Goal: Task Accomplishment & Management: Manage account settings

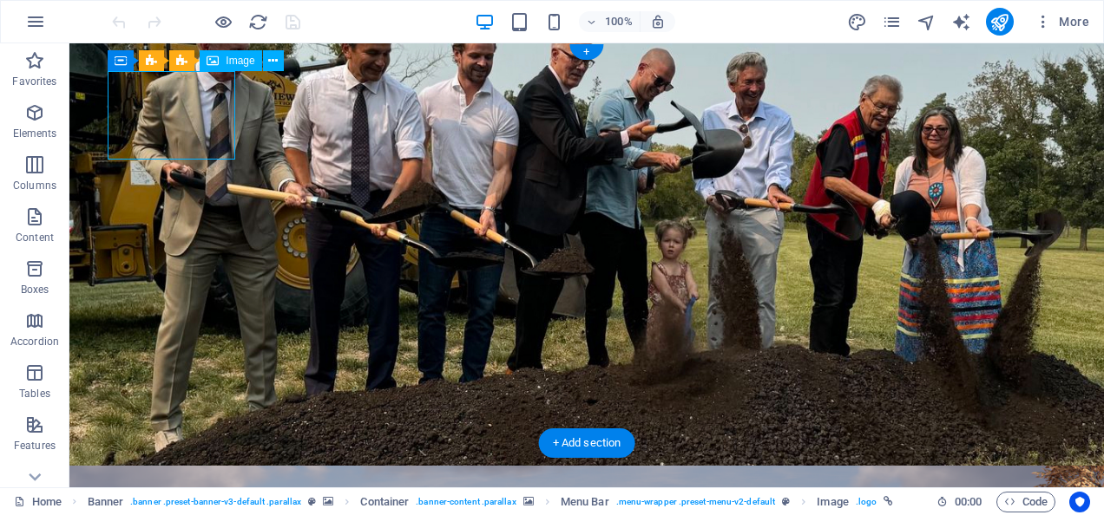
select select "px"
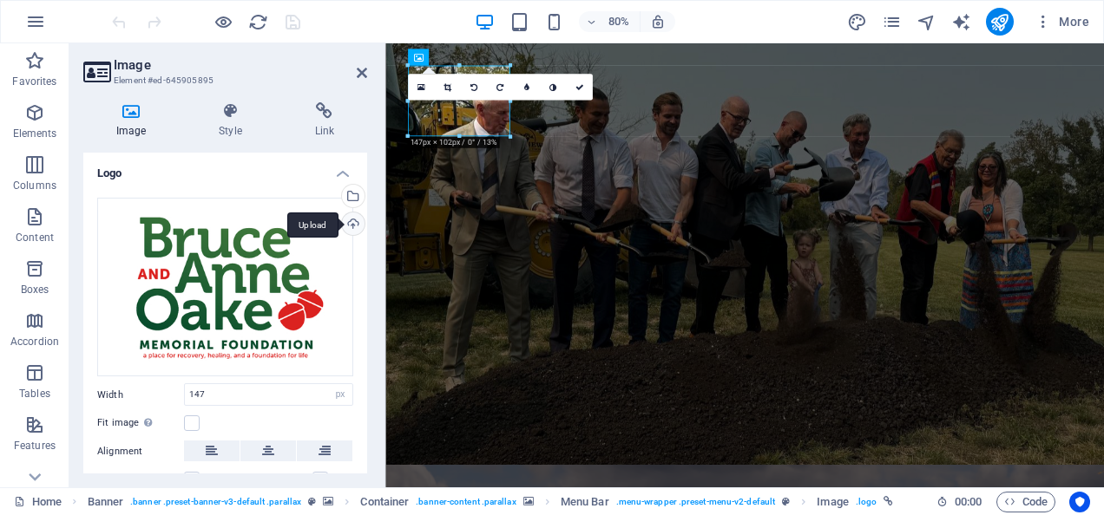
click at [358, 224] on div "Upload" at bounding box center [351, 226] width 26 height 26
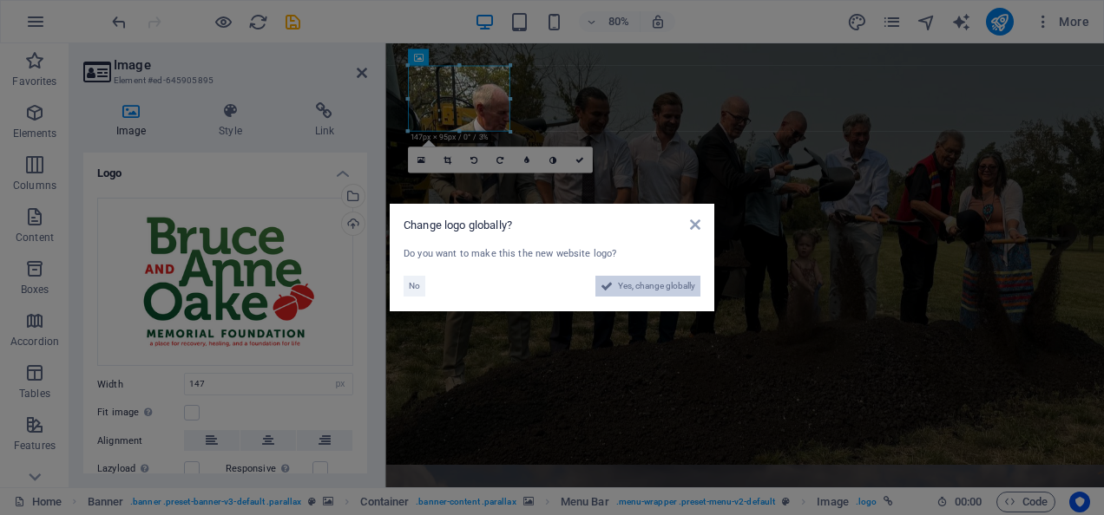
click at [641, 286] on span "Yes, change globally" at bounding box center [656, 286] width 77 height 21
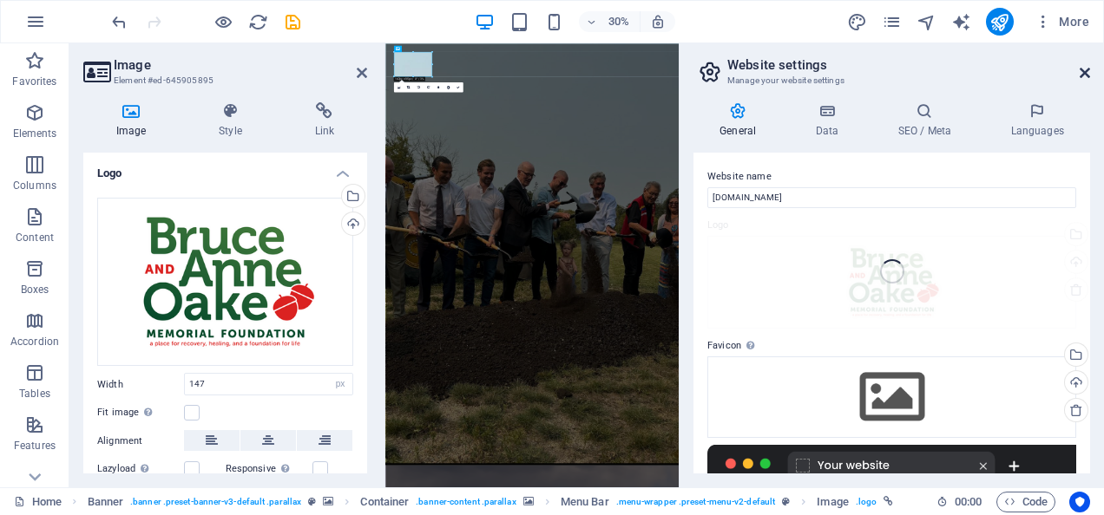
click at [1089, 75] on icon at bounding box center [1085, 73] width 10 height 14
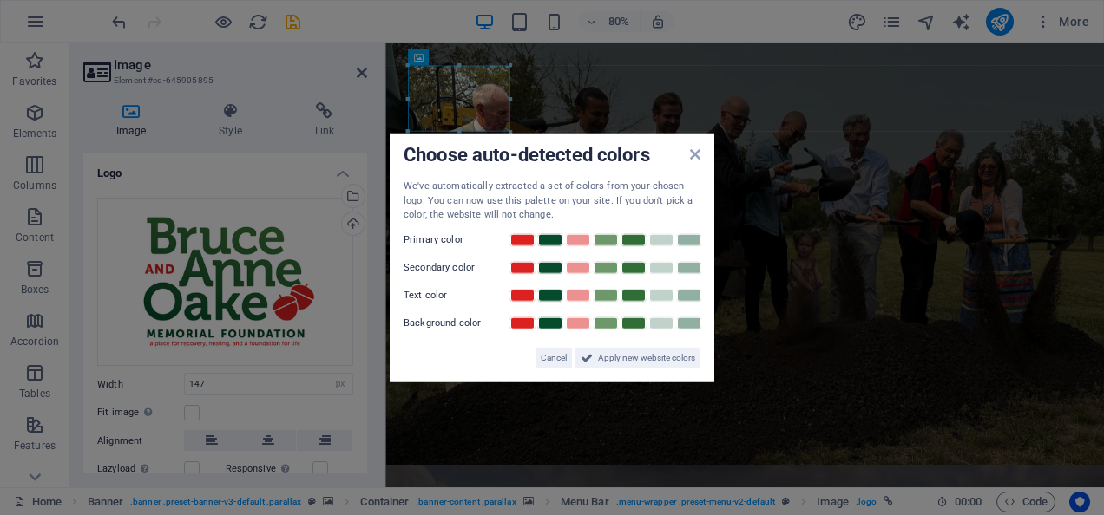
click at [909, 201] on aside "Choose auto-detected colors We've automatically extracted a set of colors from …" at bounding box center [552, 257] width 1104 height 515
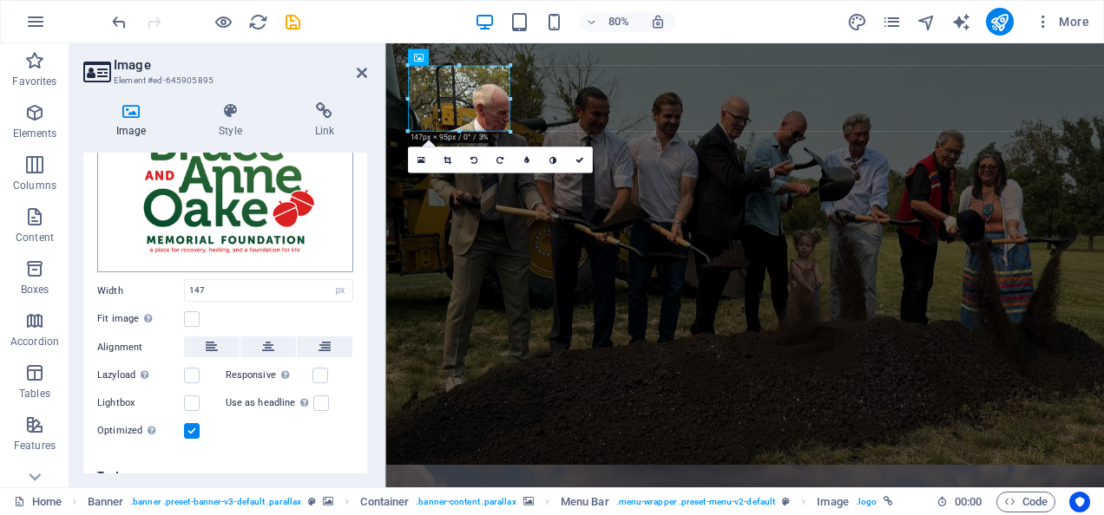
scroll to position [115, 0]
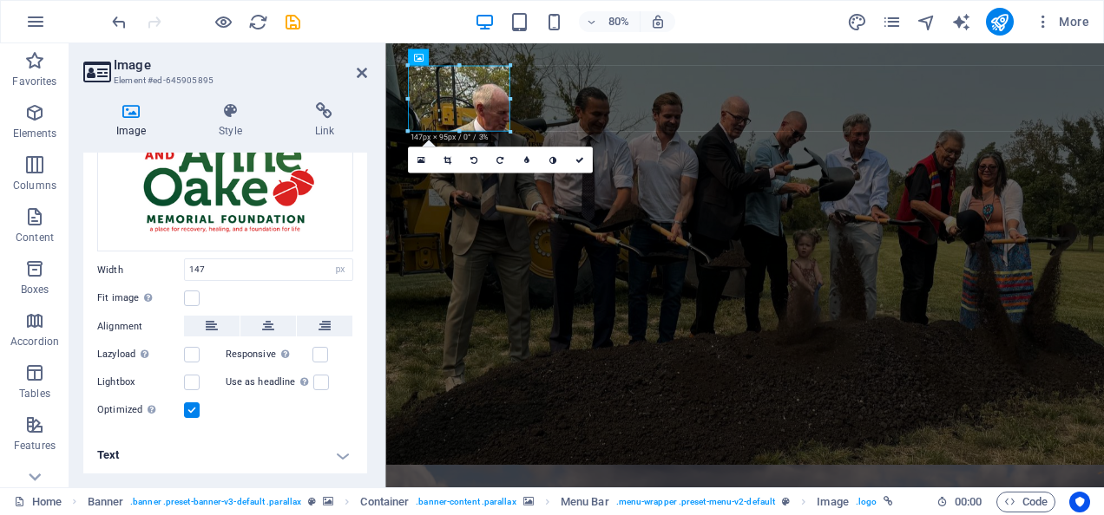
click at [196, 408] on label at bounding box center [192, 411] width 16 height 16
click at [0, 0] on input "Optimized Images are compressed to improve page speed." at bounding box center [0, 0] width 0 height 0
click at [182, 409] on label "Optimized Images are compressed to improve page speed." at bounding box center [140, 410] width 87 height 21
click at [0, 0] on input "Optimized Images are compressed to improve page speed." at bounding box center [0, 0] width 0 height 0
click at [182, 409] on label "Optimized Images are compressed to improve page speed." at bounding box center [140, 410] width 87 height 21
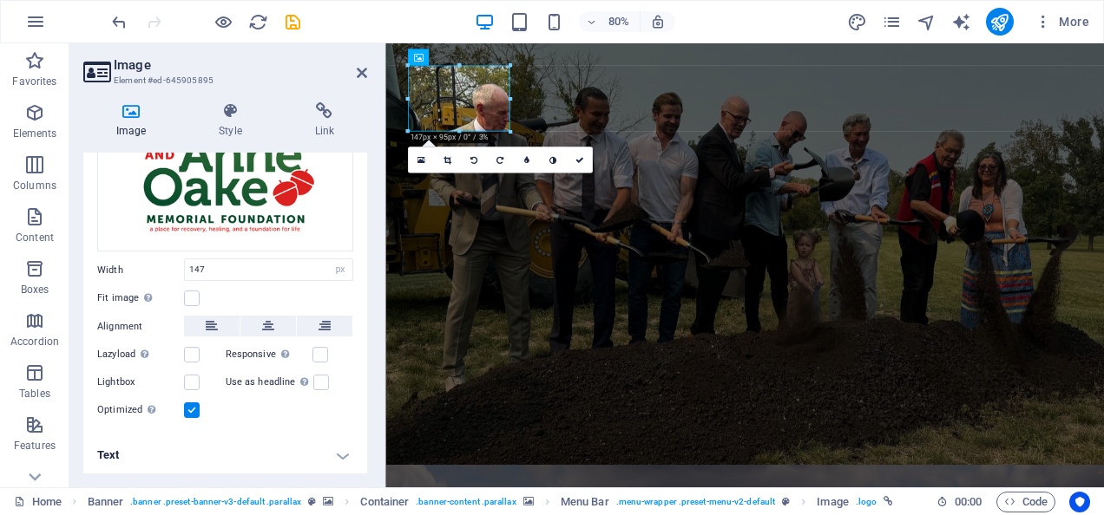
click at [0, 0] on input "Optimized Images are compressed to improve page speed." at bounding box center [0, 0] width 0 height 0
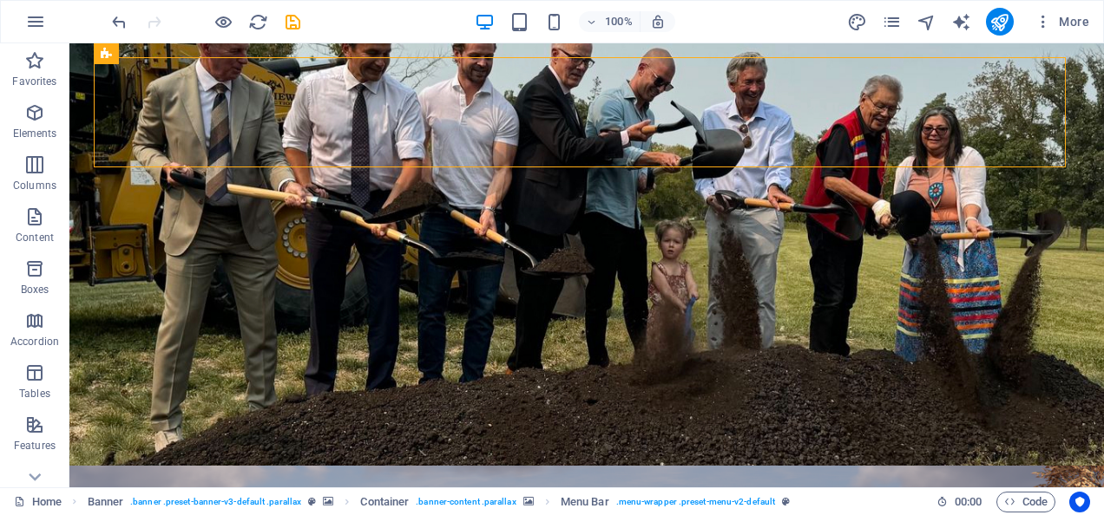
click at [303, 10] on div "100% More" at bounding box center [602, 22] width 988 height 28
click at [293, 20] on icon "save" at bounding box center [293, 22] width 20 height 20
checkbox input "false"
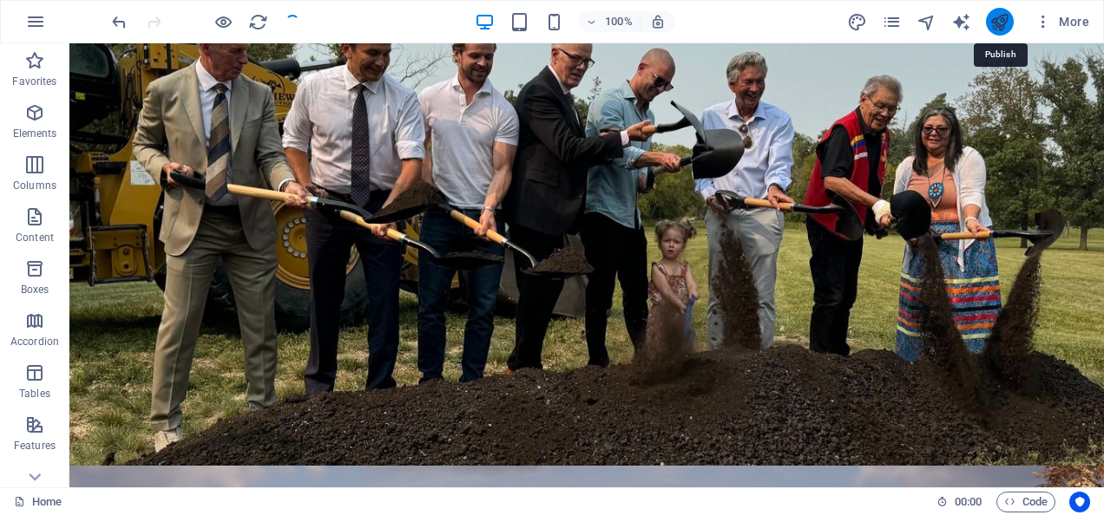
click at [1005, 26] on icon "publish" at bounding box center [999, 22] width 20 height 20
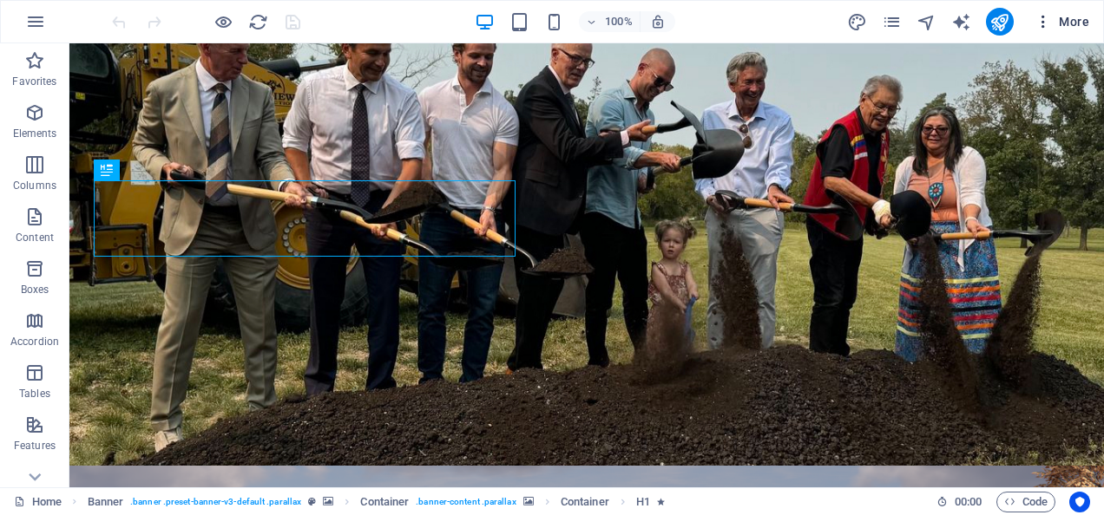
click at [1040, 26] on icon "button" at bounding box center [1042, 21] width 17 height 17
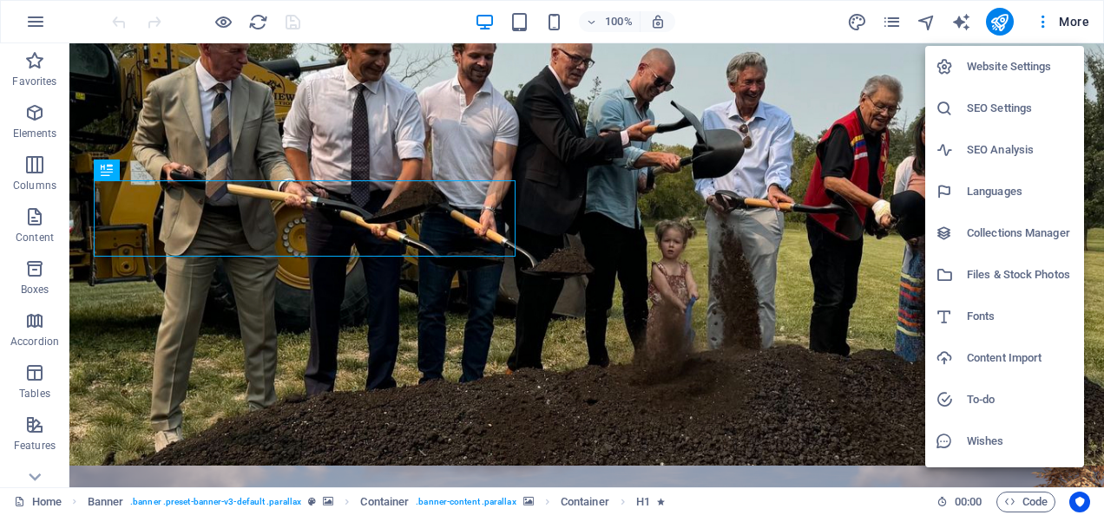
click at [1001, 68] on h6 "Website Settings" at bounding box center [1020, 66] width 107 height 21
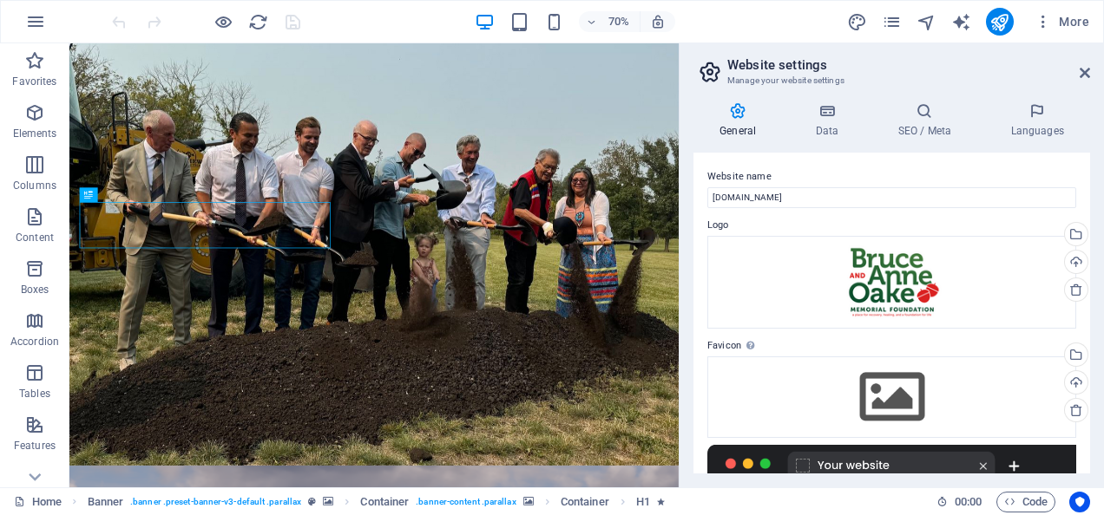
scroll to position [281, 0]
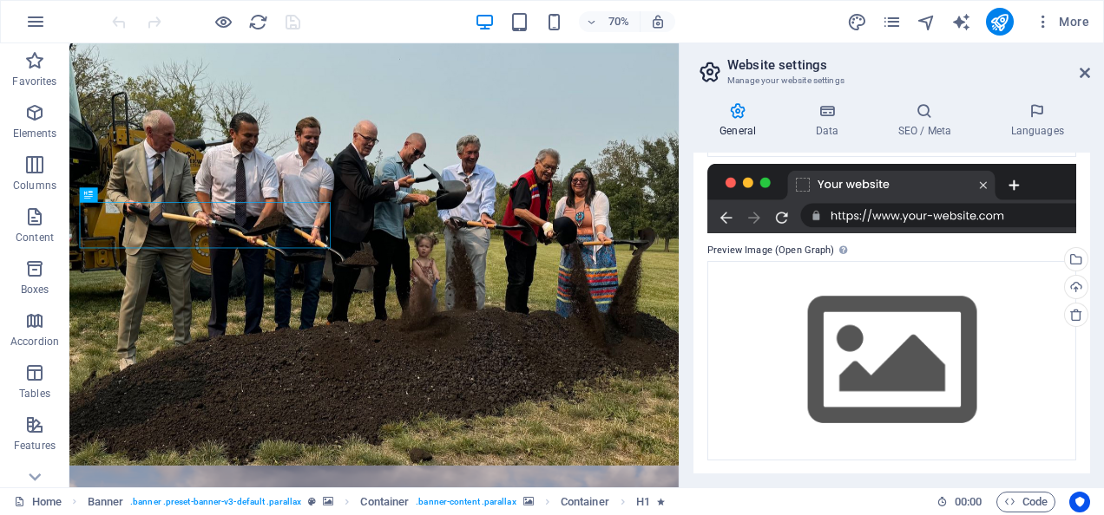
click at [797, 140] on div "General Data SEO / Meta Languages Website name bruceandanneoakefdn.com Logo Dra…" at bounding box center [891, 287] width 397 height 371
click at [811, 127] on h4 "Data" at bounding box center [830, 120] width 82 height 36
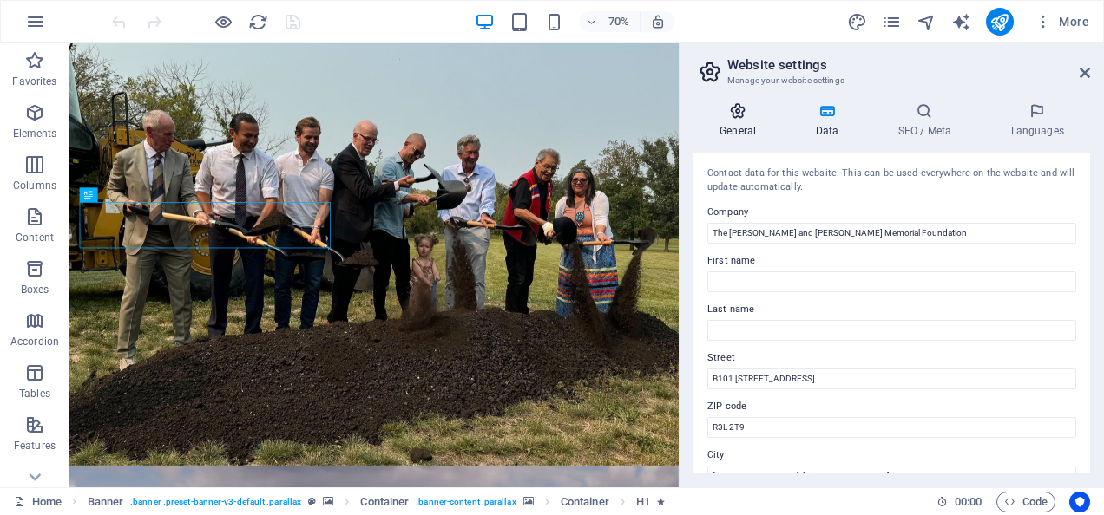
click at [745, 115] on icon at bounding box center [737, 110] width 89 height 17
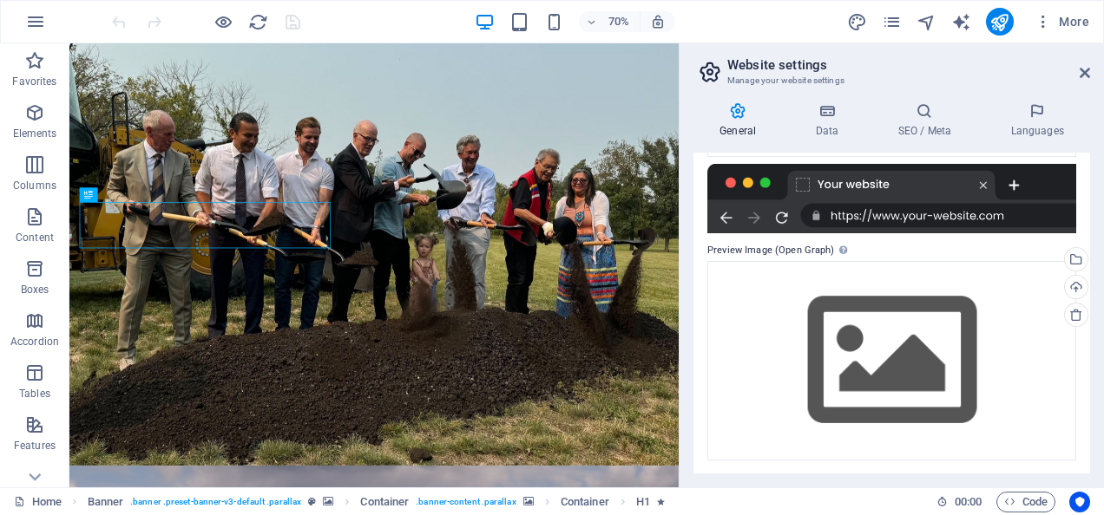
click at [797, 181] on div at bounding box center [891, 198] width 369 height 69
click at [1080, 285] on div "Upload" at bounding box center [1074, 289] width 26 height 26
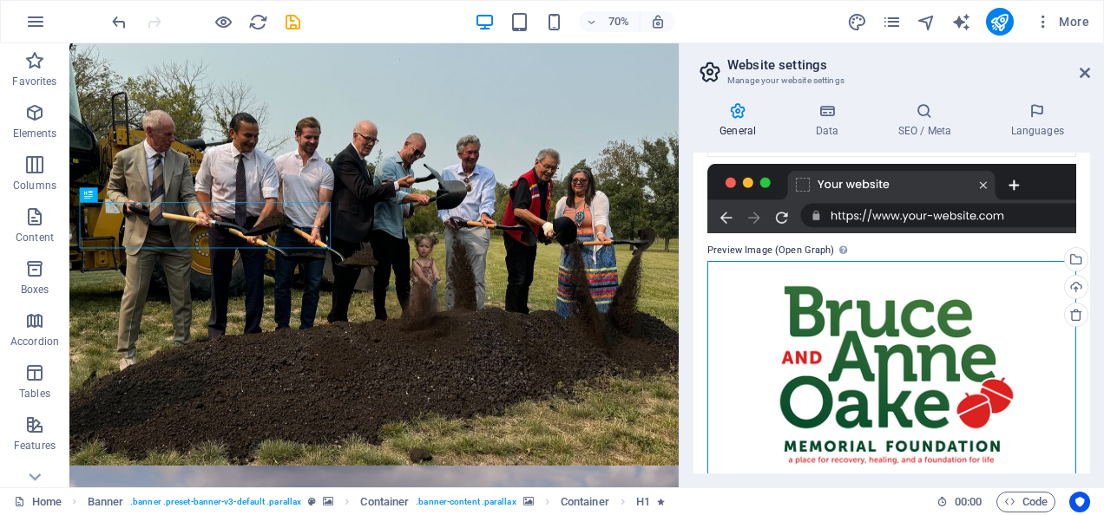
click at [909, 300] on div "Drag files here, click to choose files or select files from Files or our free s…" at bounding box center [891, 375] width 369 height 228
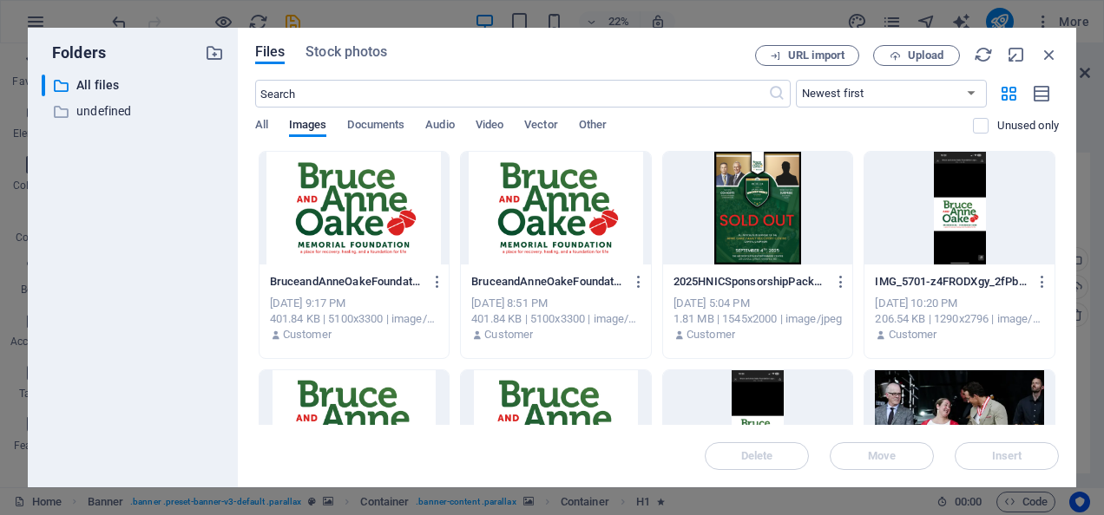
click at [589, 216] on div at bounding box center [556, 208] width 190 height 113
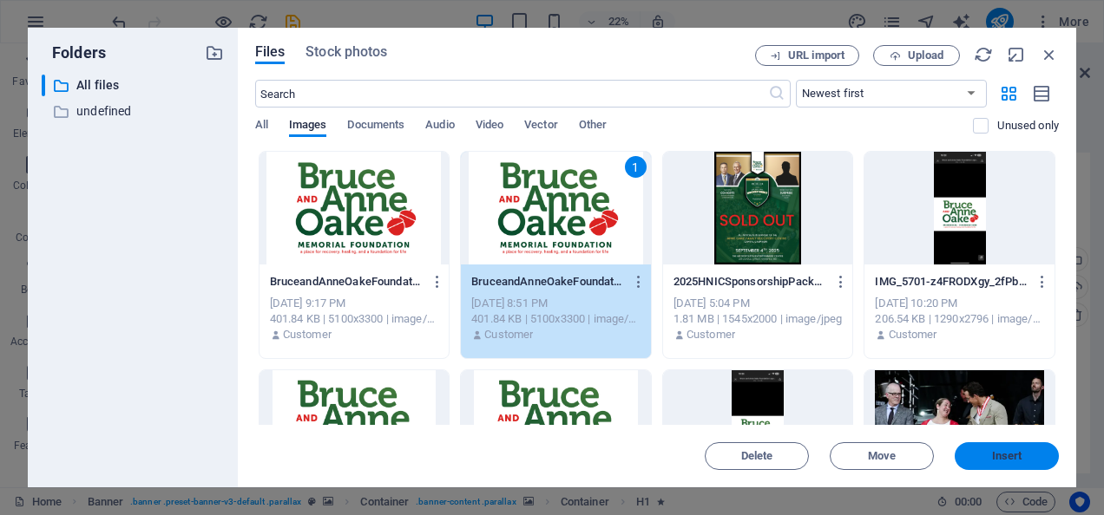
click at [975, 448] on button "Insert" at bounding box center [1007, 457] width 104 height 28
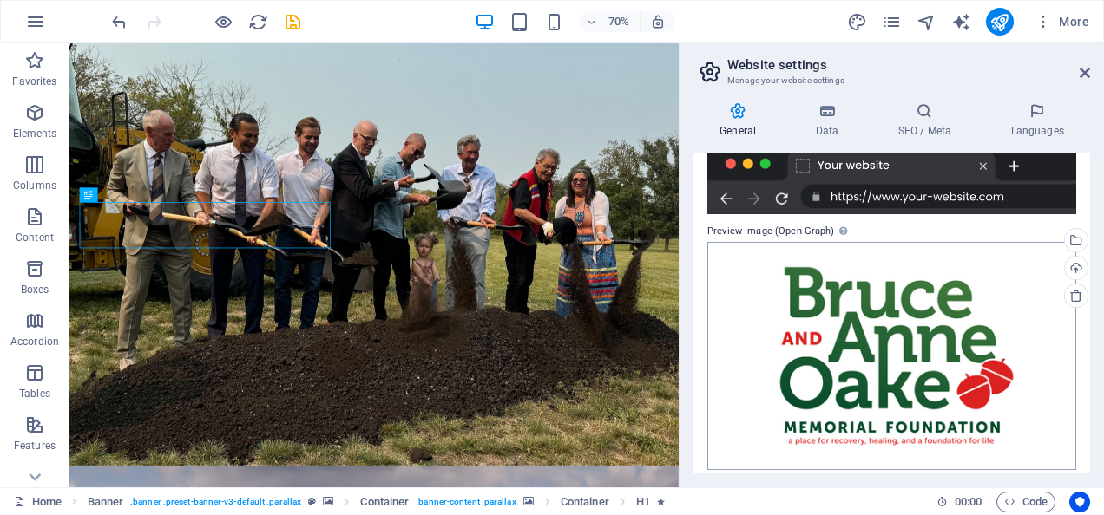
scroll to position [311, 0]
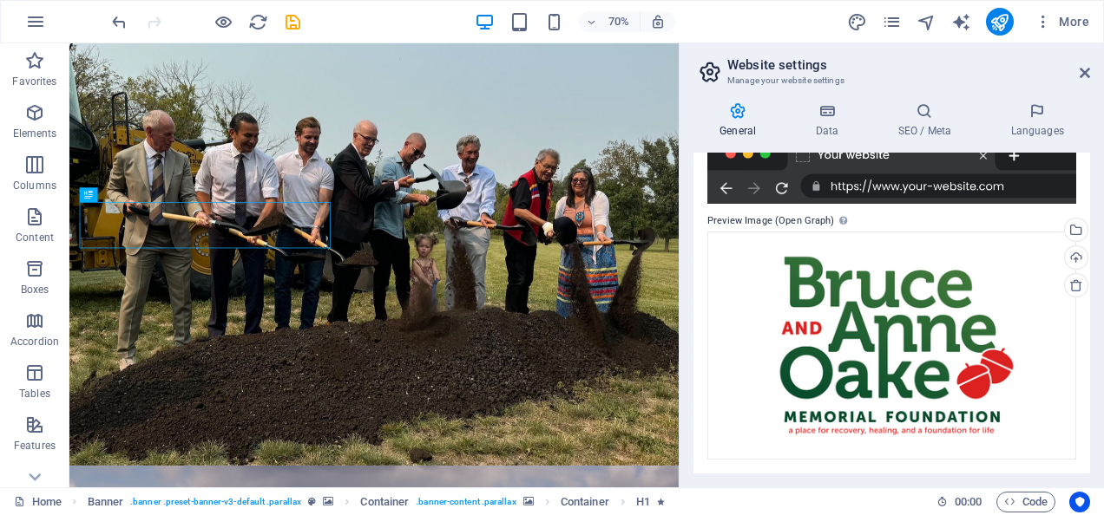
drag, startPoint x: 1083, startPoint y: 369, endPoint x: 1074, endPoint y: 424, distance: 56.2
click at [1074, 424] on div "Website name bruceandanneoakefdn.com Logo Drag files here, click to choose file…" at bounding box center [891, 313] width 397 height 321
click at [797, 123] on h4 "Data" at bounding box center [830, 120] width 82 height 36
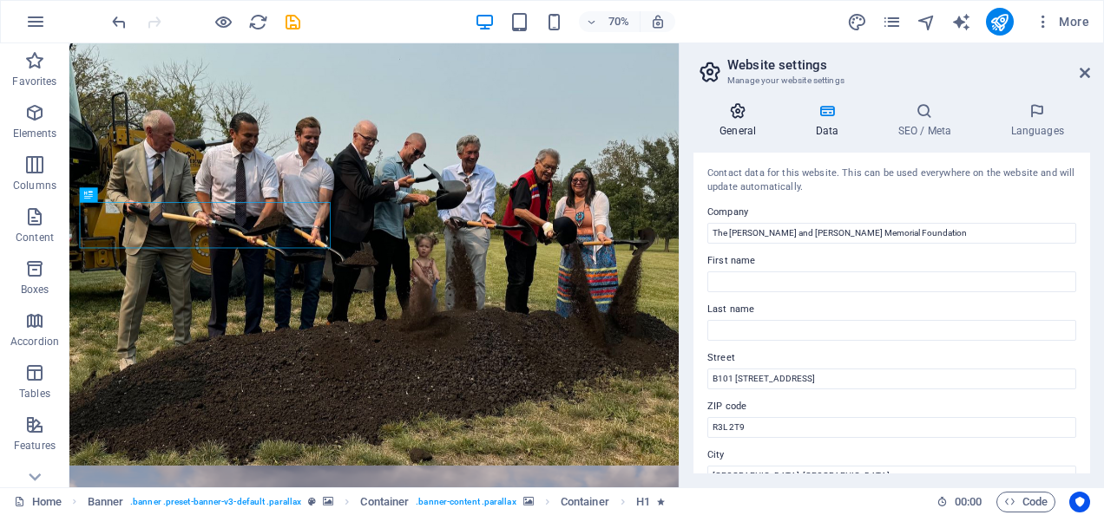
click at [742, 122] on h4 "General" at bounding box center [740, 120] width 95 height 36
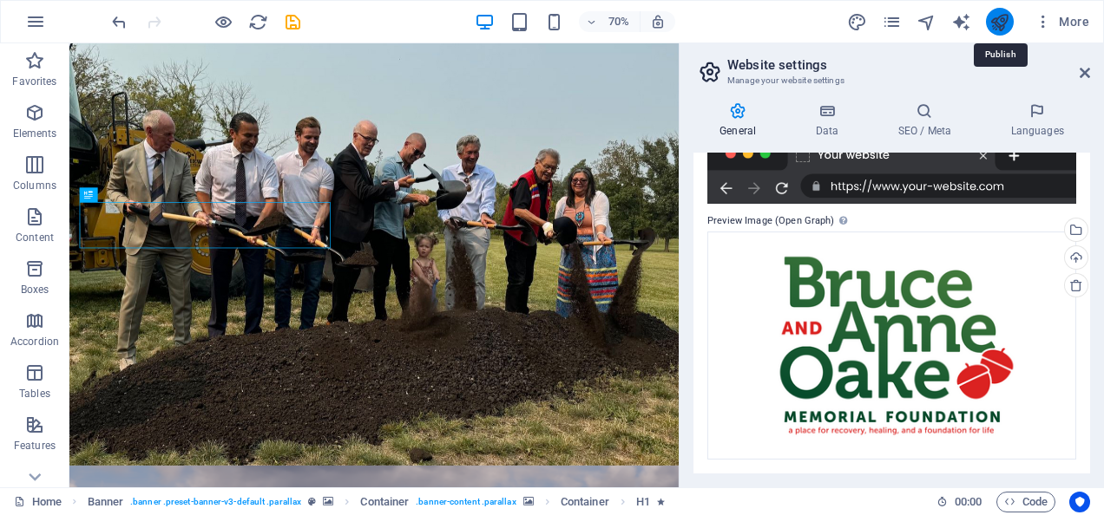
click at [993, 30] on icon "publish" at bounding box center [999, 22] width 20 height 20
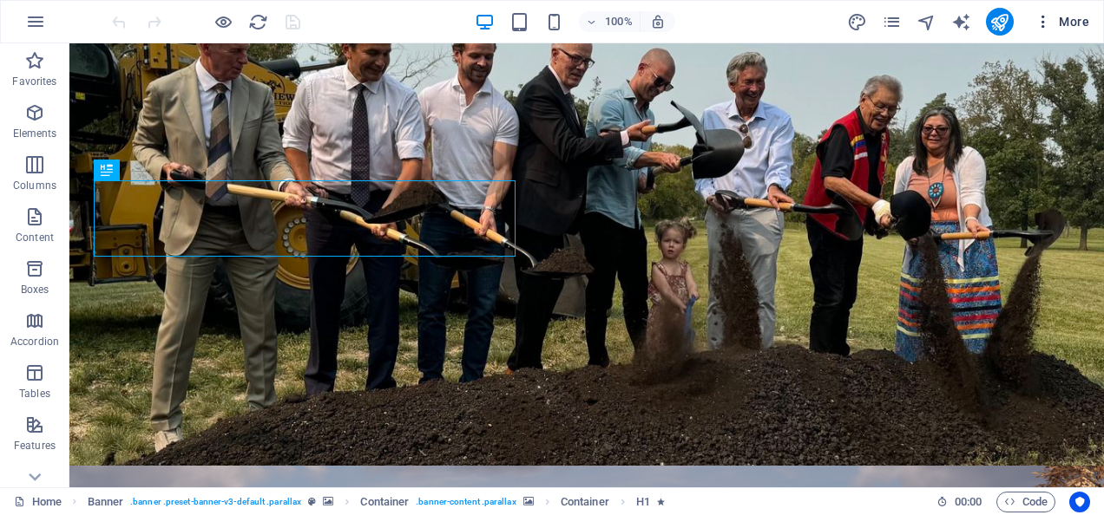
click at [1066, 9] on button "More" at bounding box center [1061, 22] width 69 height 28
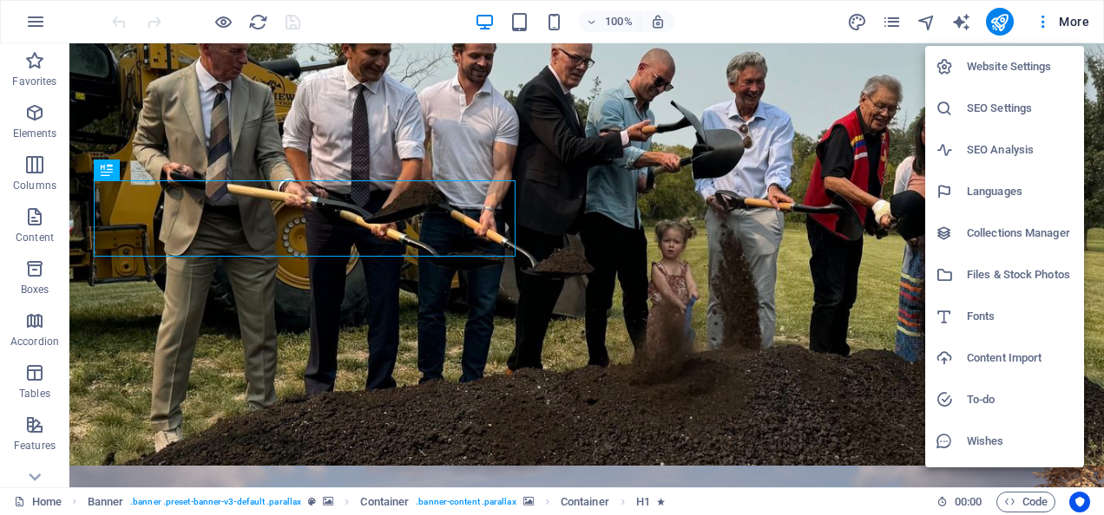
click at [1007, 62] on h6 "Website Settings" at bounding box center [1020, 66] width 107 height 21
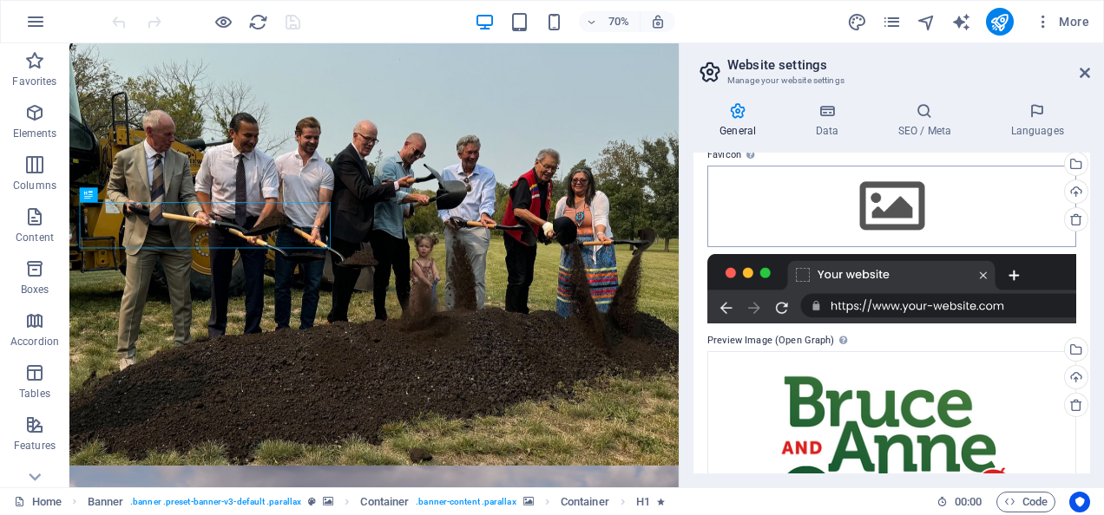
scroll to position [81, 0]
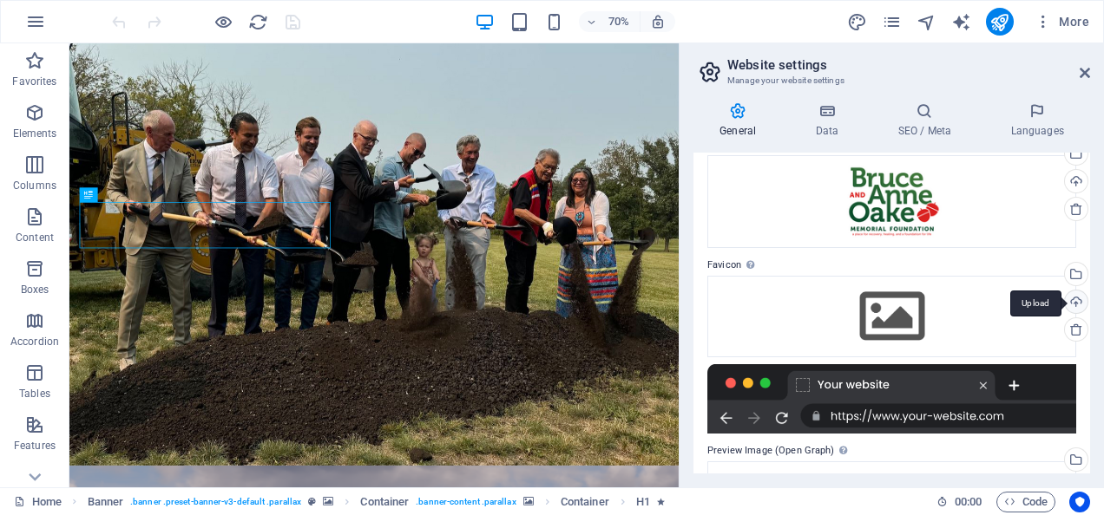
click at [1071, 303] on div "Upload" at bounding box center [1074, 304] width 26 height 26
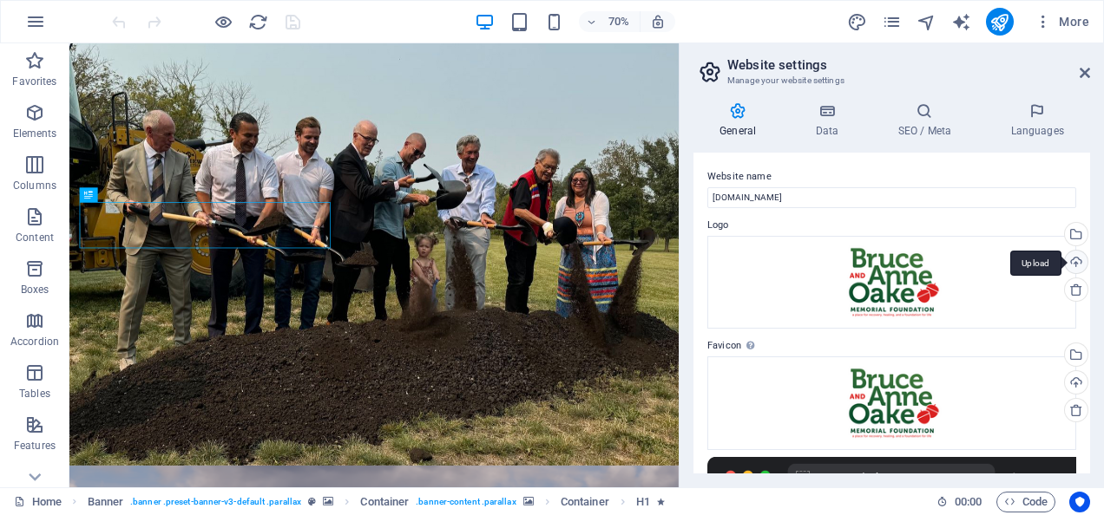
click at [1074, 253] on div "Upload" at bounding box center [1074, 264] width 26 height 26
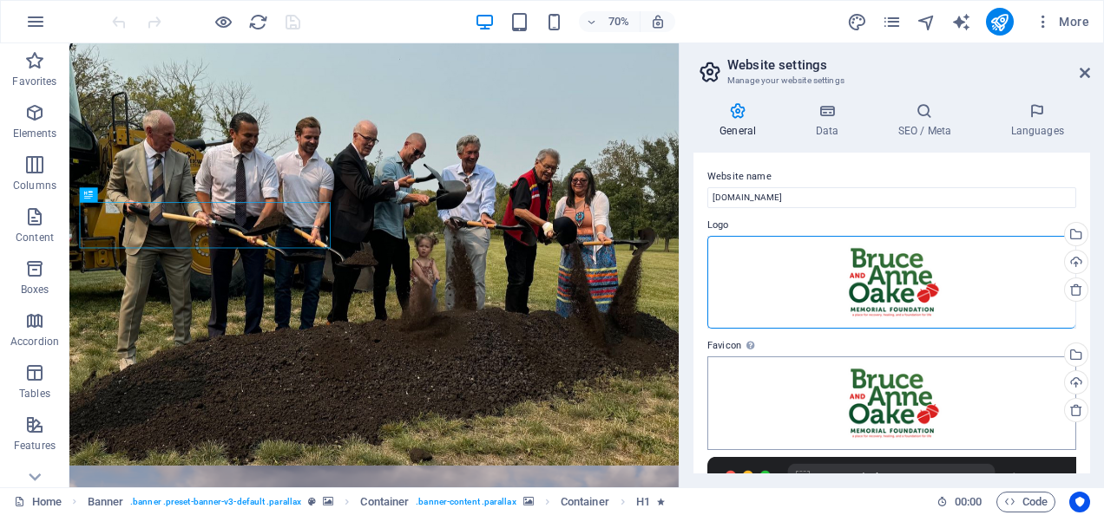
scroll to position [321, 0]
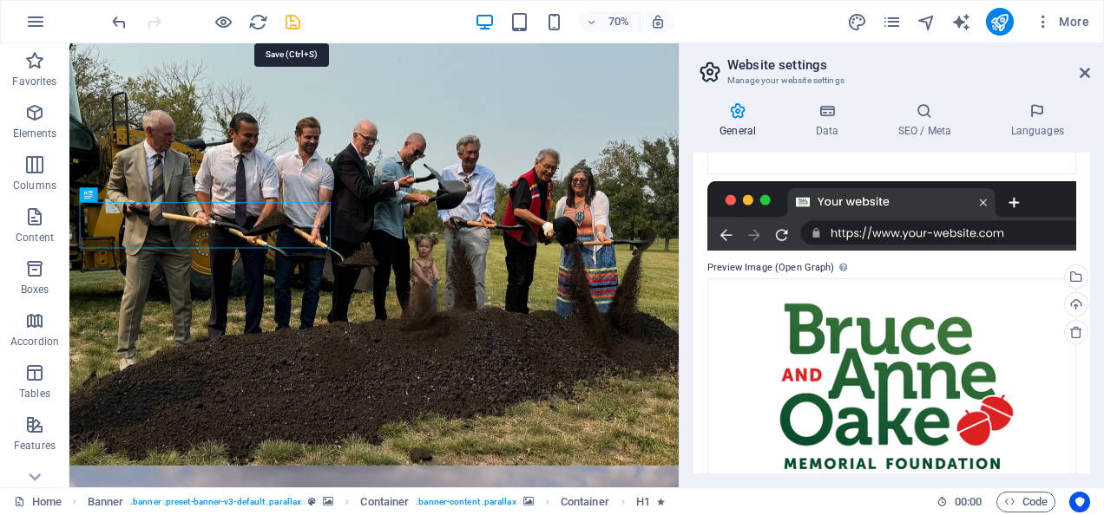
click at [292, 22] on icon "save" at bounding box center [293, 22] width 20 height 20
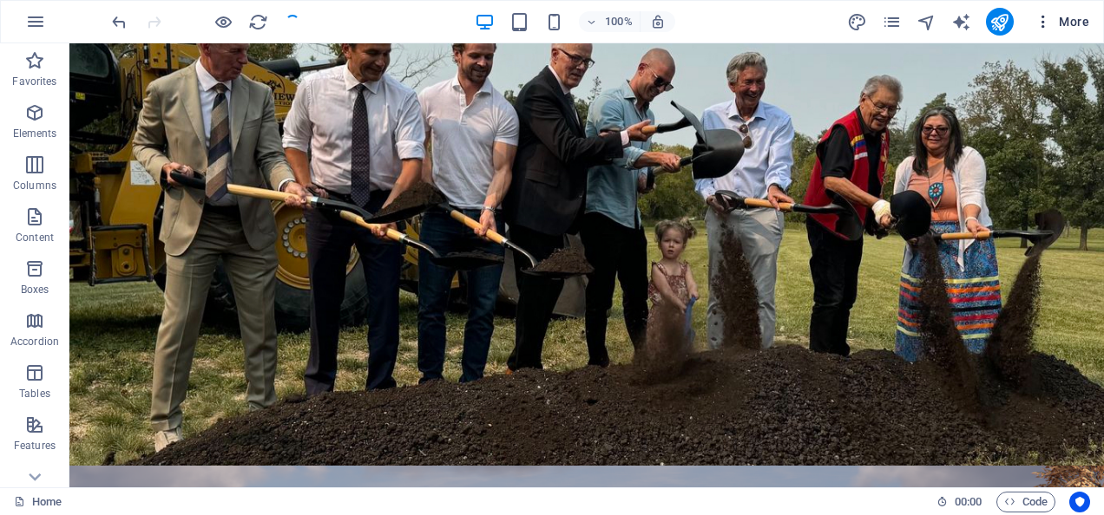
click at [1038, 21] on icon "button" at bounding box center [1042, 21] width 17 height 17
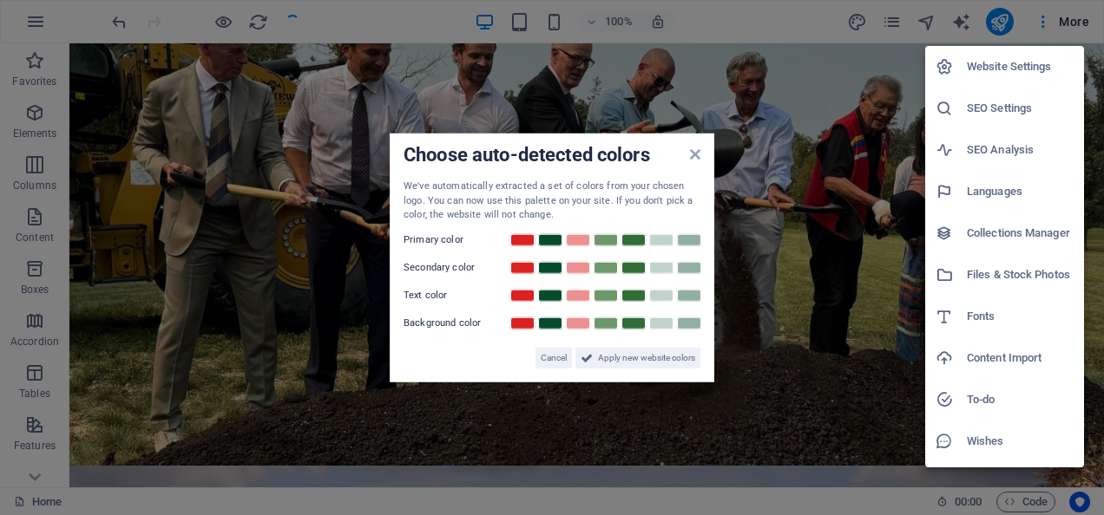
click at [1006, 73] on h6 "Website Settings" at bounding box center [1020, 66] width 107 height 21
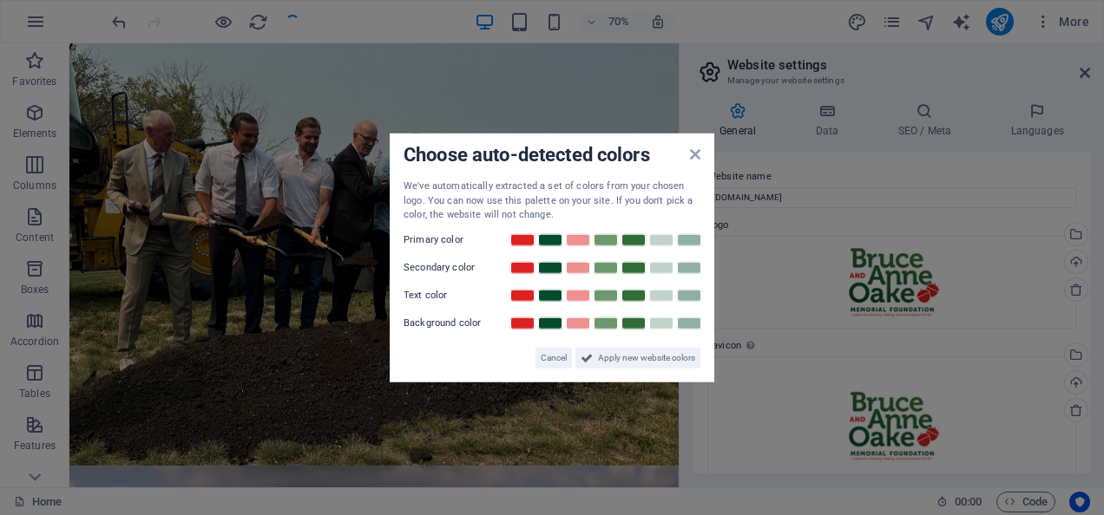
click at [849, 116] on aside "Choose auto-detected colors We've automatically extracted a set of colors from …" at bounding box center [552, 257] width 1104 height 515
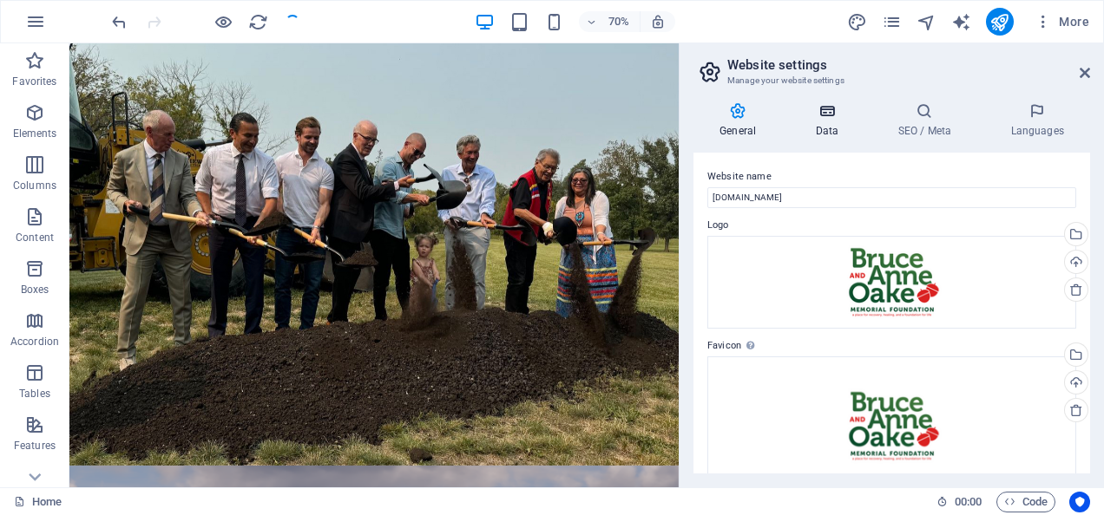
click at [821, 123] on h4 "Data" at bounding box center [830, 120] width 82 height 36
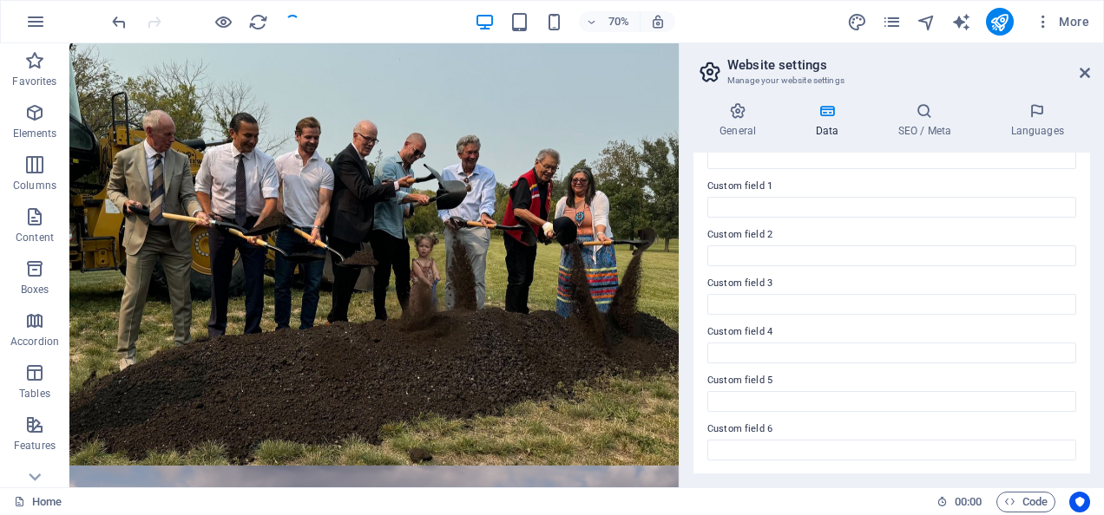
scroll to position [0, 0]
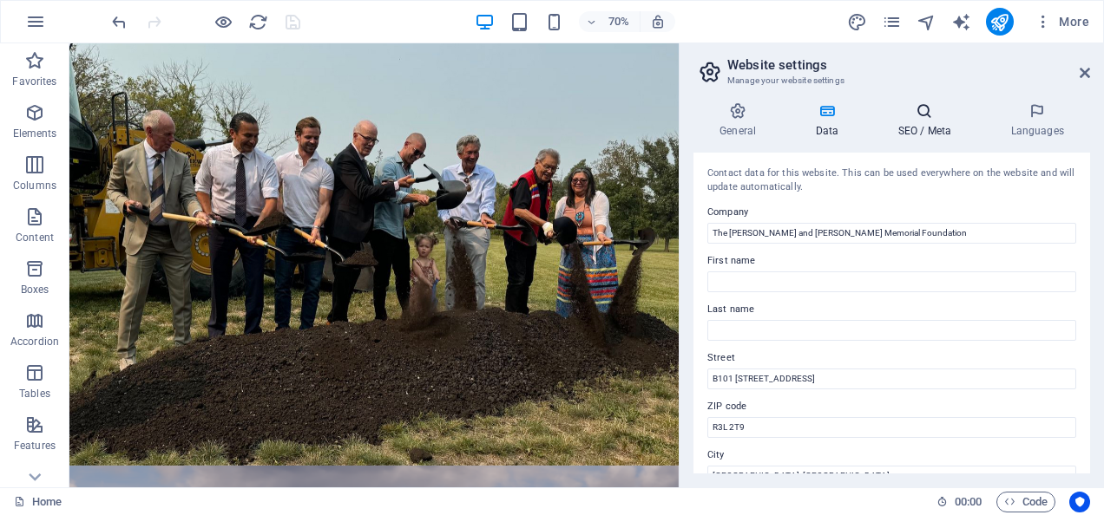
click at [923, 125] on h4 "SEO / Meta" at bounding box center [927, 120] width 113 height 36
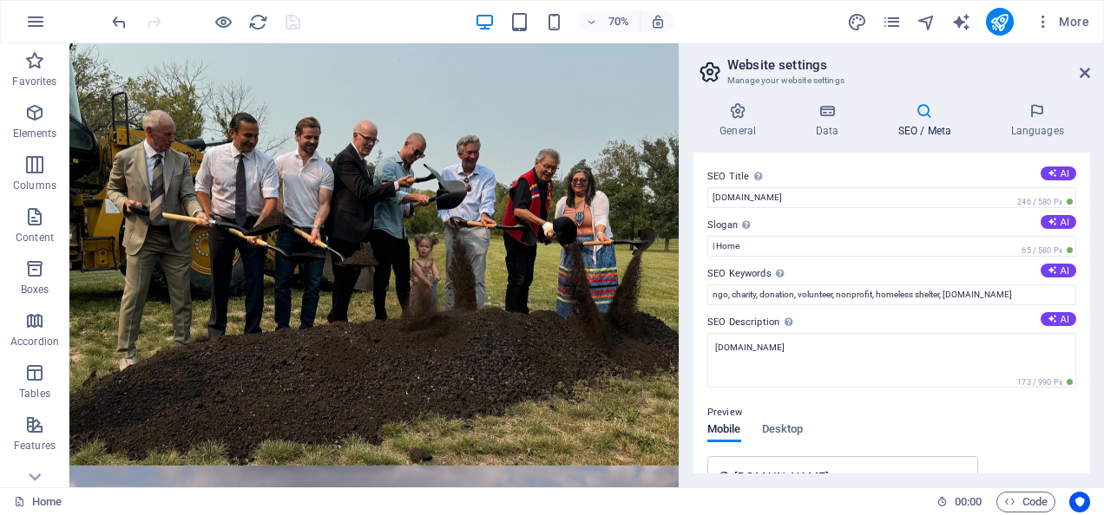
scroll to position [339, 0]
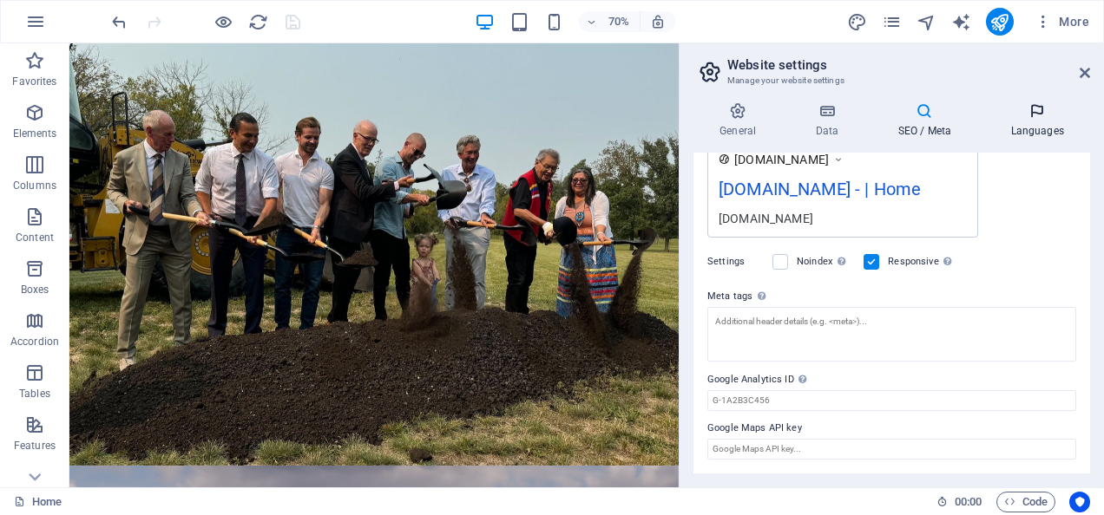
click at [1027, 119] on h4 "Languages" at bounding box center [1037, 120] width 106 height 36
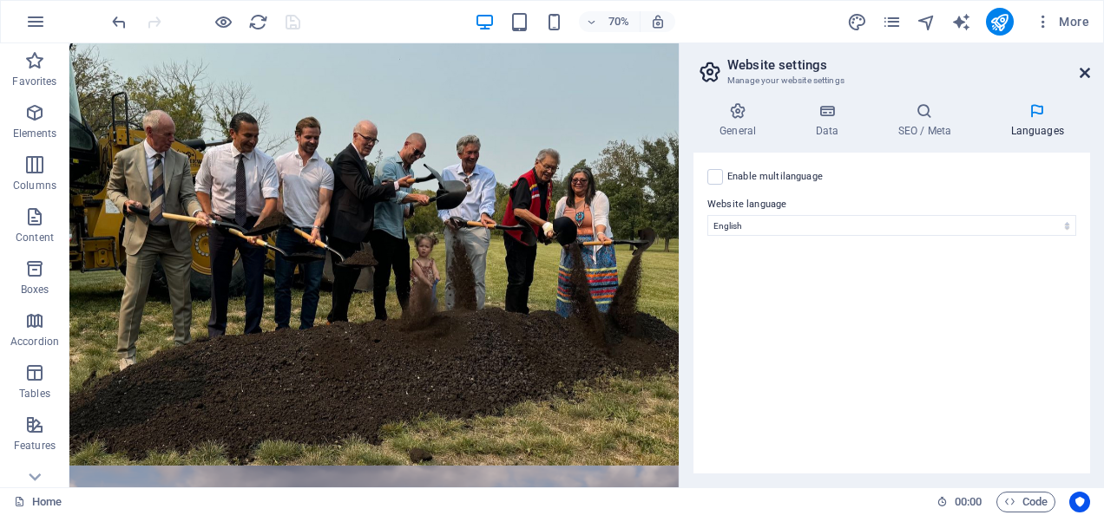
click at [1081, 79] on icon at bounding box center [1085, 73] width 10 height 14
